Goal: Task Accomplishment & Management: Manage account settings

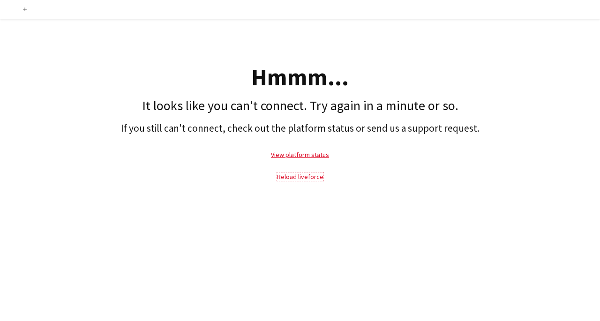
click at [303, 179] on link "Reload liveforce" at bounding box center [300, 176] width 46 height 8
click at [301, 178] on link "Reload liveforce" at bounding box center [300, 176] width 46 height 8
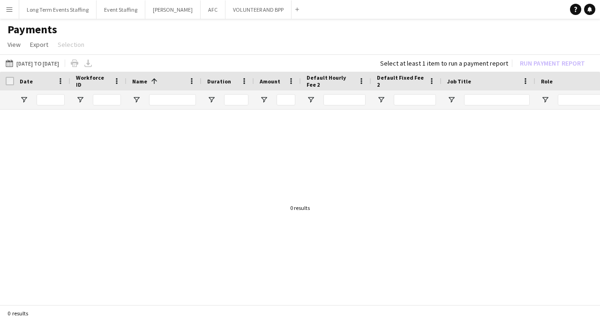
click at [9, 9] on app-icon "Menu" at bounding box center [9, 9] width 7 height 7
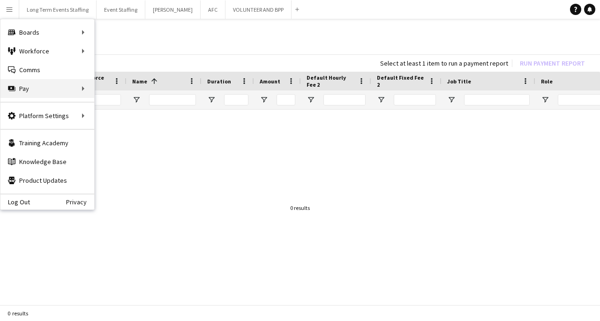
click at [73, 93] on div "Pay Pay" at bounding box center [47, 88] width 94 height 19
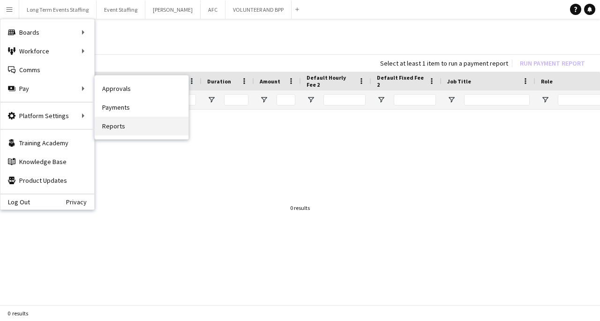
click at [140, 127] on link "Reports" at bounding box center [142, 126] width 94 height 19
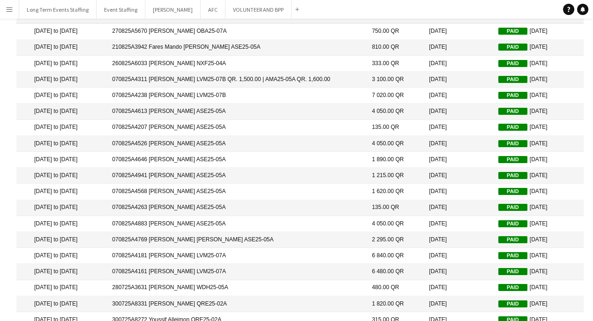
scroll to position [109, 0]
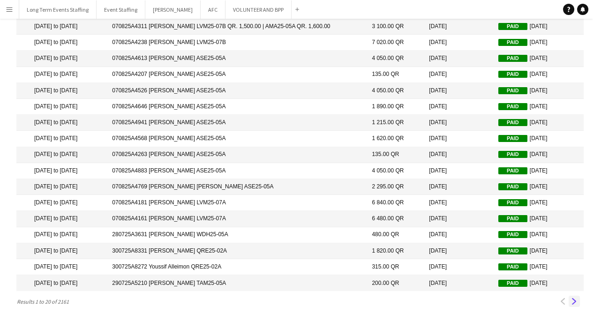
click at [573, 305] on app-icon "Next" at bounding box center [574, 301] width 7 height 7
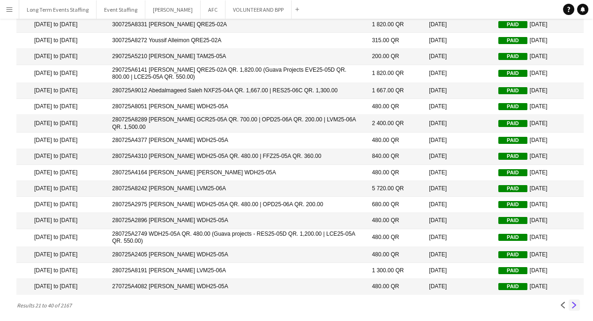
scroll to position [0, 0]
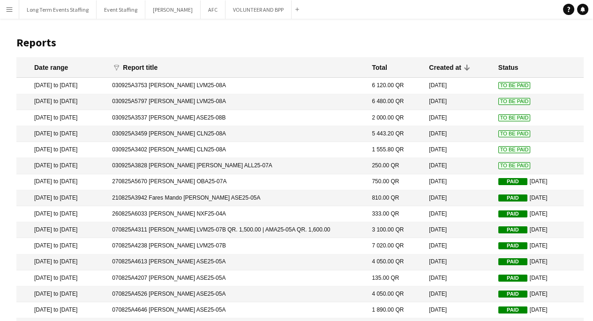
click at [238, 166] on mat-cell "030925A3828 Fatima zahra Salik ALL25-07A" at bounding box center [237, 166] width 260 height 16
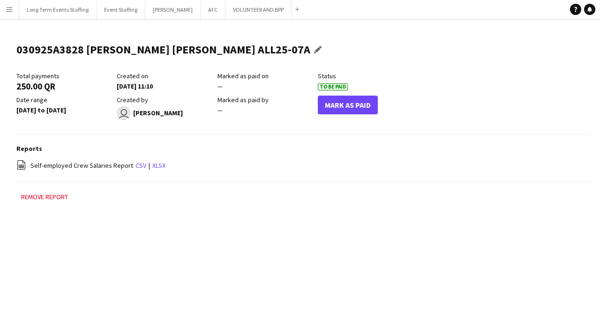
click at [45, 50] on h1 "030925A3828 Fatima zahra Salik ALL25-07A" at bounding box center [163, 50] width 294 height 14
copy h1 "030925A3828"
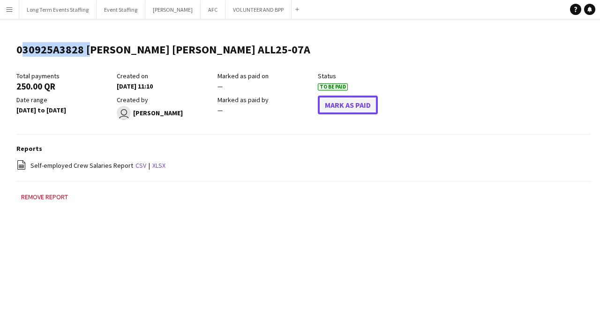
click at [358, 107] on button "Mark As Paid" at bounding box center [348, 105] width 60 height 19
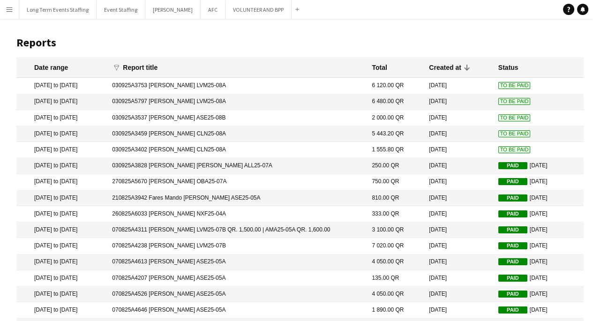
click at [186, 82] on mat-cell "030925A3753 Abdulkhalaq Yussuf LVM25-08A" at bounding box center [237, 86] width 260 height 16
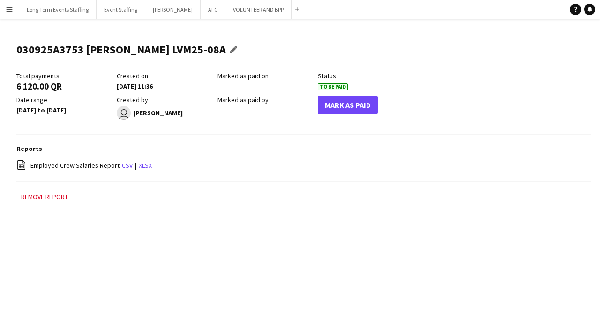
click at [51, 49] on h1 "030925A3753 Abdulkhalaq Yussuf LVM25-08A" at bounding box center [120, 50] width 209 height 14
copy h1 "030925A3753"
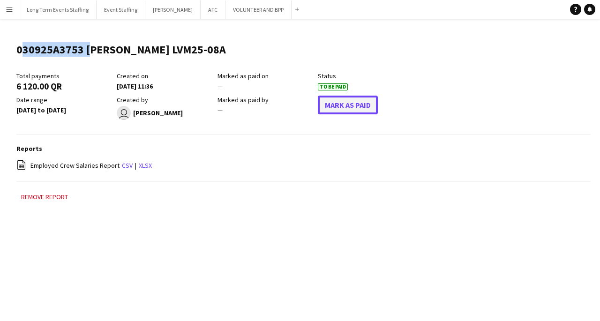
click at [355, 112] on button "Mark As Paid" at bounding box center [348, 105] width 60 height 19
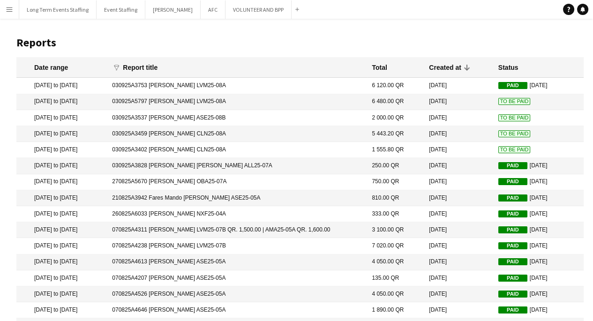
click at [257, 108] on mat-cell "030925A5797 Widad Sabbagh LVM25-08A" at bounding box center [237, 102] width 260 height 16
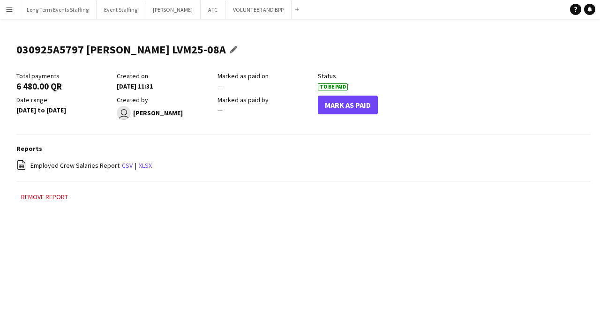
click at [39, 52] on h1 "030925A5797 Widad Sabbagh LVM25-08A" at bounding box center [120, 50] width 209 height 14
copy h1 "030925A5797"
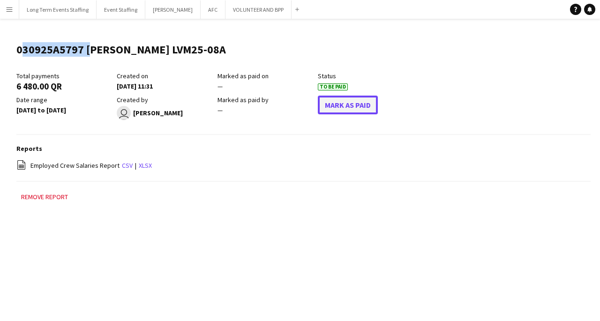
click at [353, 113] on button "Mark As Paid" at bounding box center [348, 105] width 60 height 19
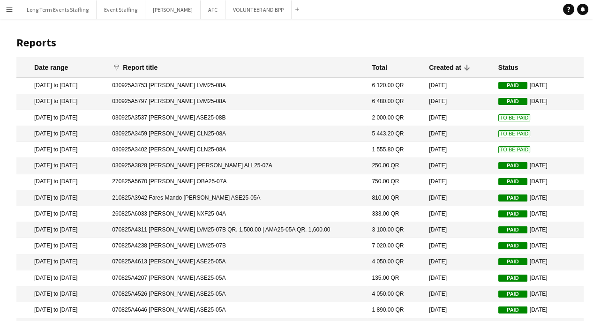
click at [194, 100] on mat-cell "030925A5797 Widad Sabbagh LVM25-08A" at bounding box center [237, 102] width 260 height 16
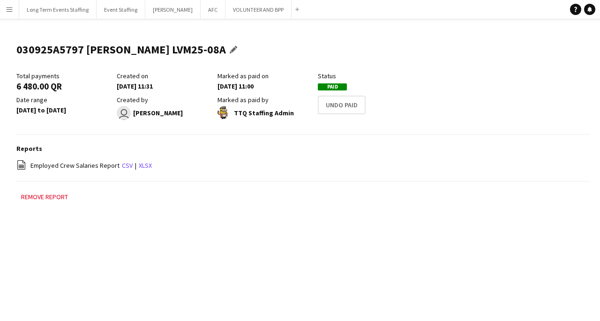
click at [60, 45] on h1 "030925A5797 Widad Sabbagh LVM25-08A" at bounding box center [120, 50] width 209 height 14
copy h1 "030925A5797"
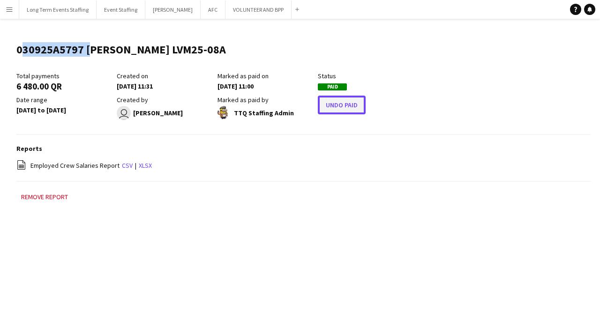
click at [340, 108] on button "Undo Paid" at bounding box center [342, 105] width 48 height 19
click at [339, 109] on button "Mark As Paid" at bounding box center [348, 105] width 60 height 19
